Goal: Task Accomplishment & Management: Use online tool/utility

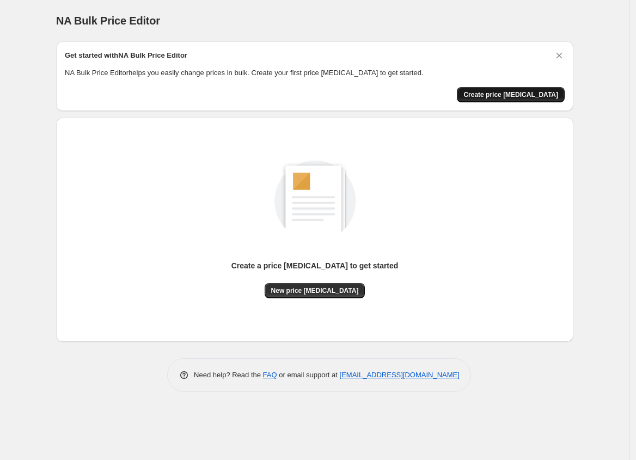
click at [550, 95] on span "Create price [MEDICAL_DATA]" at bounding box center [510, 94] width 95 height 9
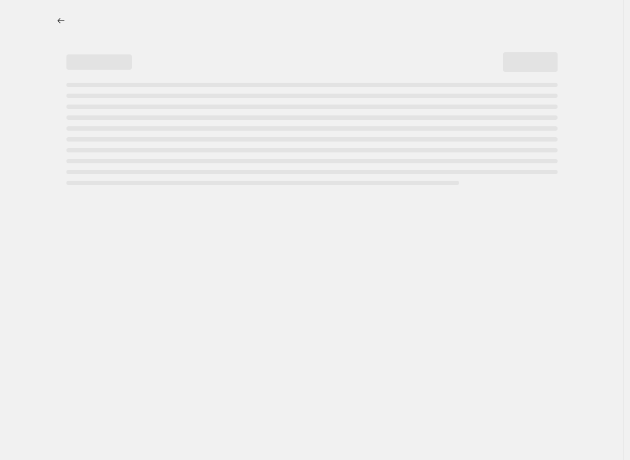
select select "percentage"
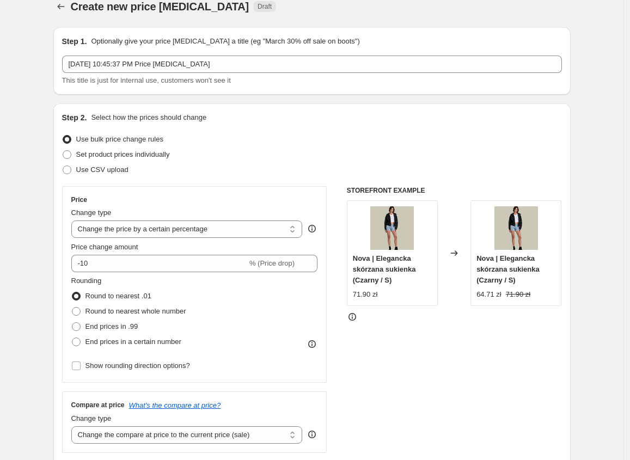
scroll to position [28, 0]
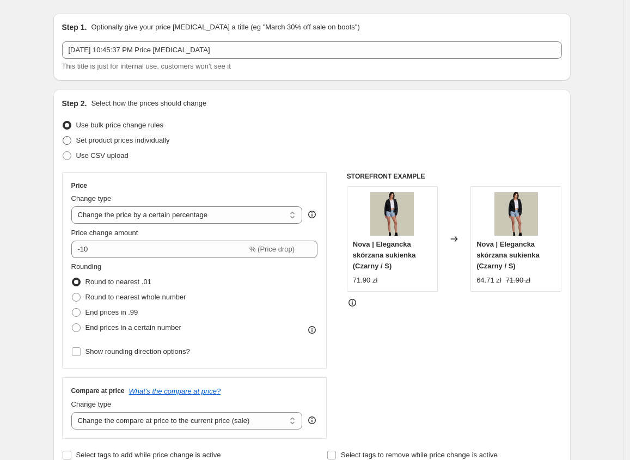
click at [68, 141] on span at bounding box center [67, 140] width 9 height 9
click at [63, 137] on input "Set product prices individually" at bounding box center [63, 136] width 1 height 1
radio input "true"
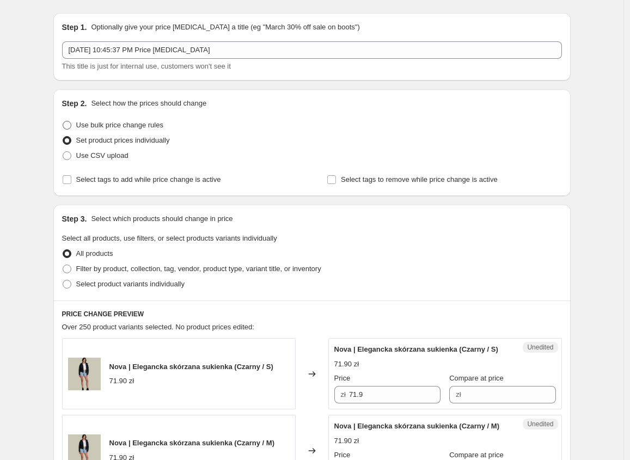
click at [70, 125] on span at bounding box center [67, 125] width 9 height 9
click at [63, 121] on input "Use bulk price change rules" at bounding box center [63, 121] width 1 height 1
radio input "true"
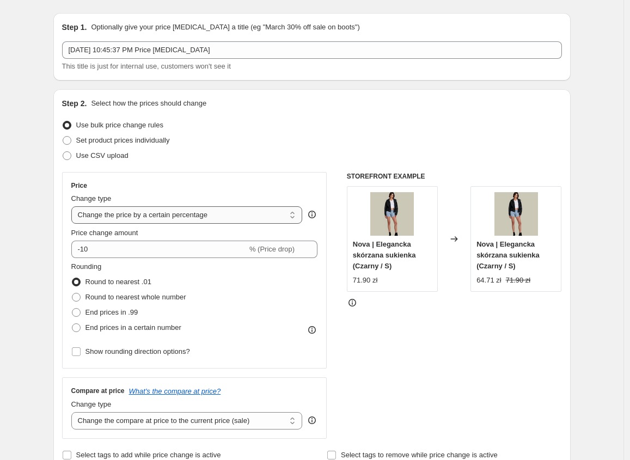
click at [146, 218] on select "Change the price to a certain amount Change the price by a certain amount Chang…" at bounding box center [186, 214] width 231 height 17
select select "no_change"
click at [74, 206] on select "Change the price to a certain amount Change the price by a certain amount Chang…" at bounding box center [186, 214] width 231 height 17
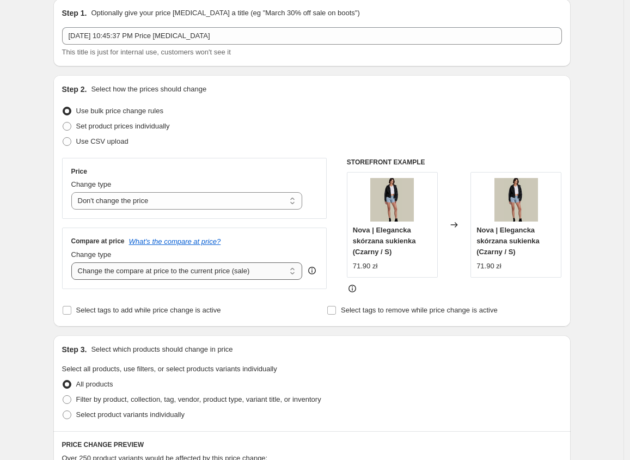
scroll to position [50, 0]
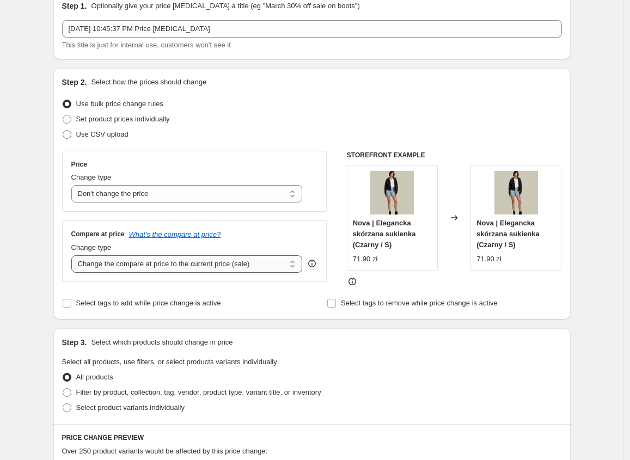
click at [112, 265] on select "Change the compare at price to the current price (sale) Change the compare at p…" at bounding box center [186, 263] width 231 height 17
click at [74, 255] on select "Change the compare at price to the current price (sale) Change the compare at p…" at bounding box center [186, 263] width 231 height 17
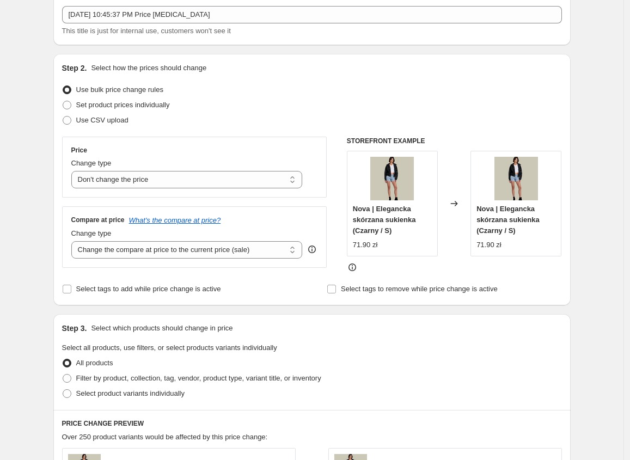
scroll to position [71, 0]
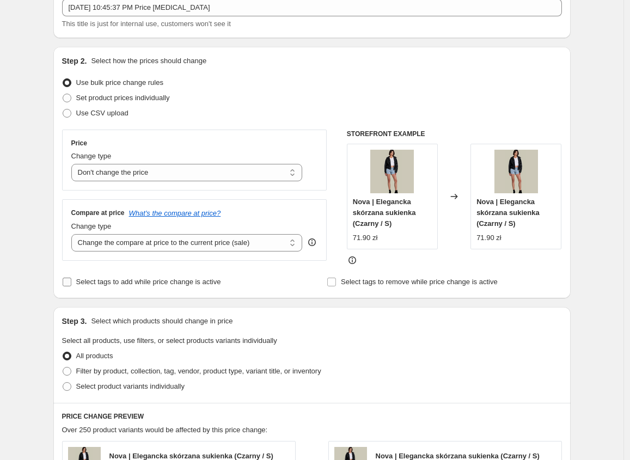
click at [65, 281] on input "Select tags to add while price change is active" at bounding box center [67, 281] width 9 height 9
checkbox input "true"
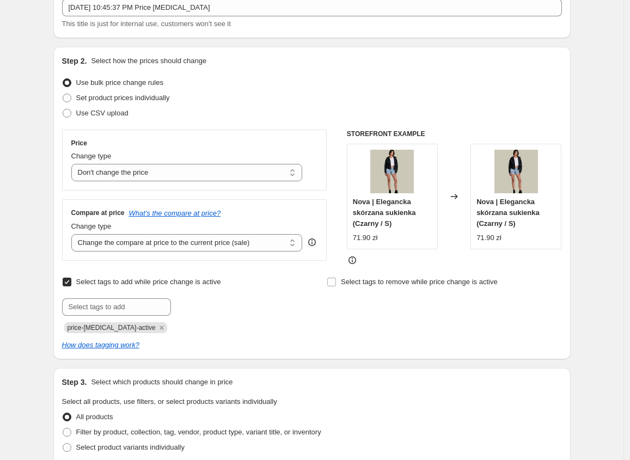
scroll to position [85, 0]
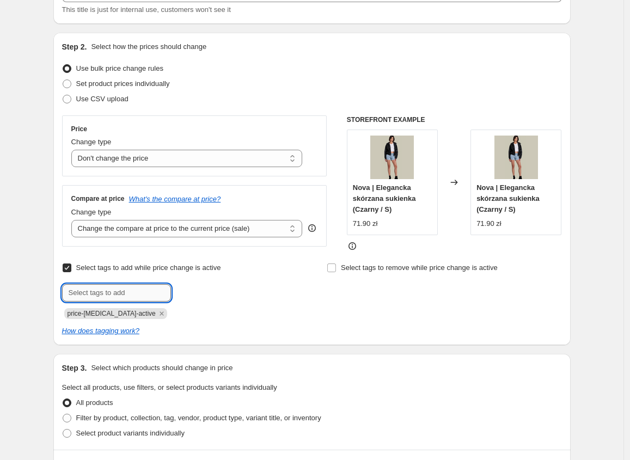
click at [87, 286] on input "text" at bounding box center [116, 292] width 109 height 17
paste input "comparepricesep7"
type input "comparepricesep7"
click at [186, 293] on b "Add" at bounding box center [186, 292] width 13 height 8
click at [159, 312] on icon "Remove price-change-job-active" at bounding box center [161, 314] width 4 height 4
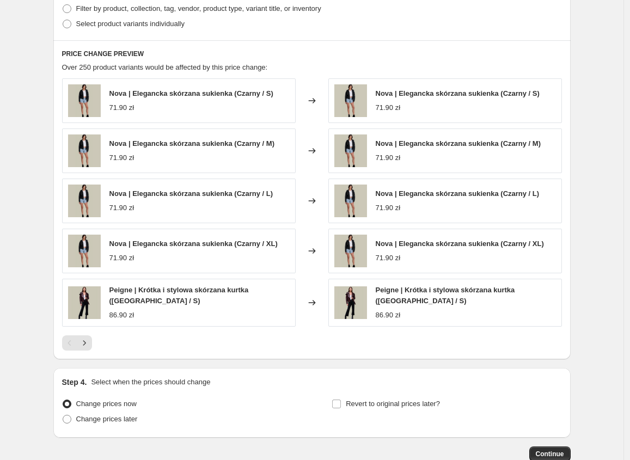
scroll to position [551, 0]
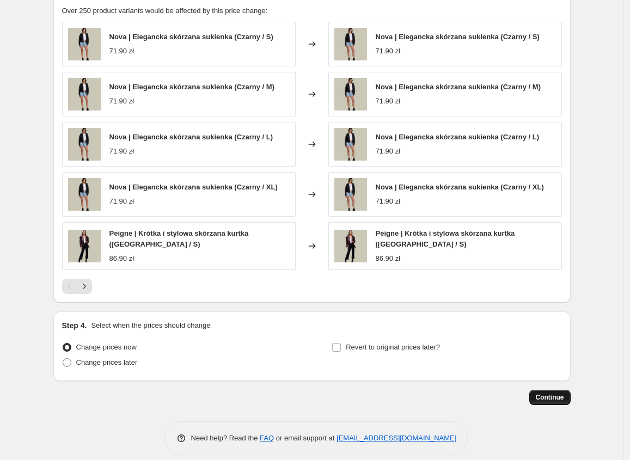
click at [535, 396] on button "Continue" at bounding box center [549, 397] width 41 height 15
